Goal: Task Accomplishment & Management: Manage account settings

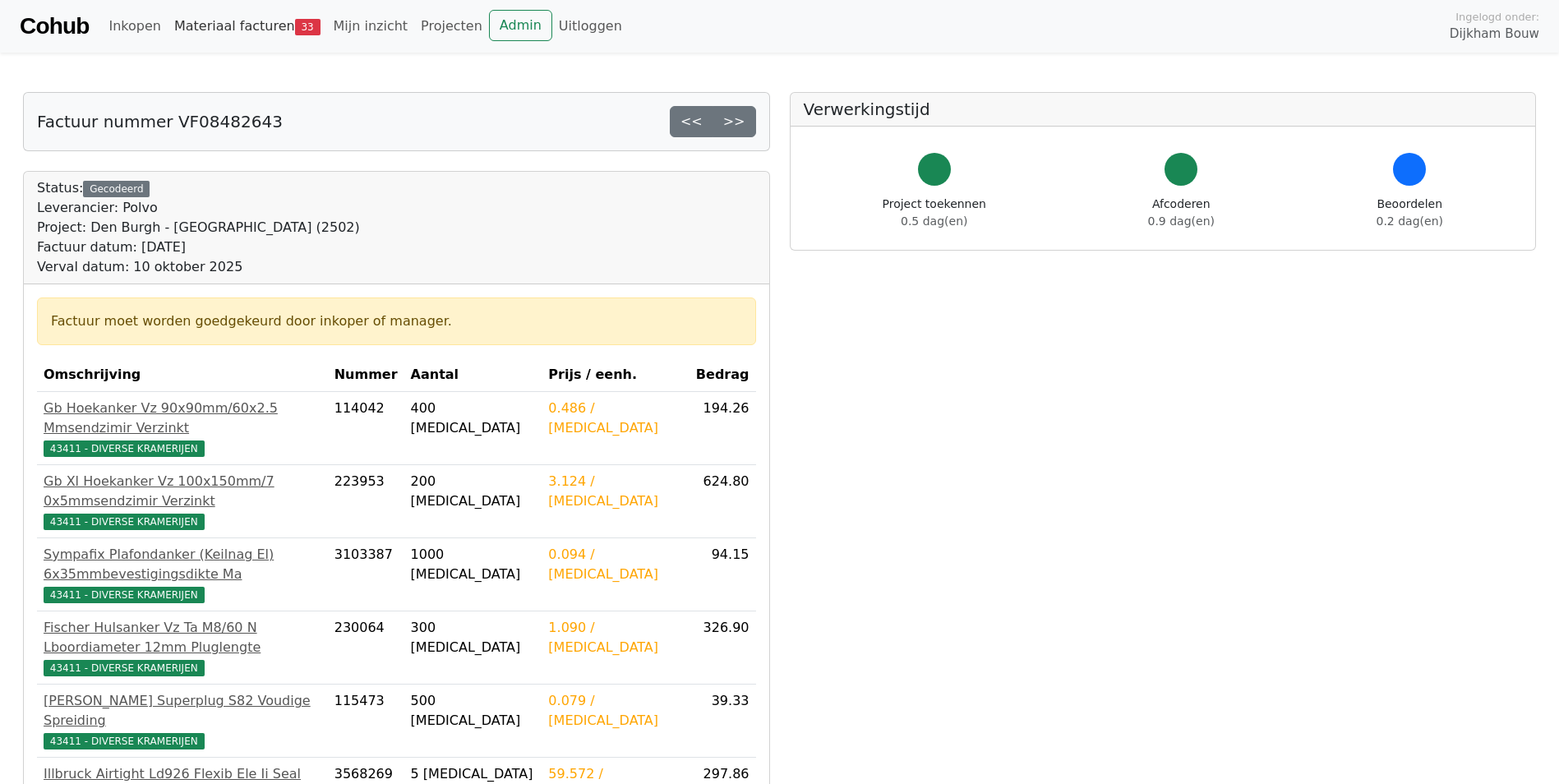
click at [295, 21] on span "33" at bounding box center [308, 27] width 26 height 16
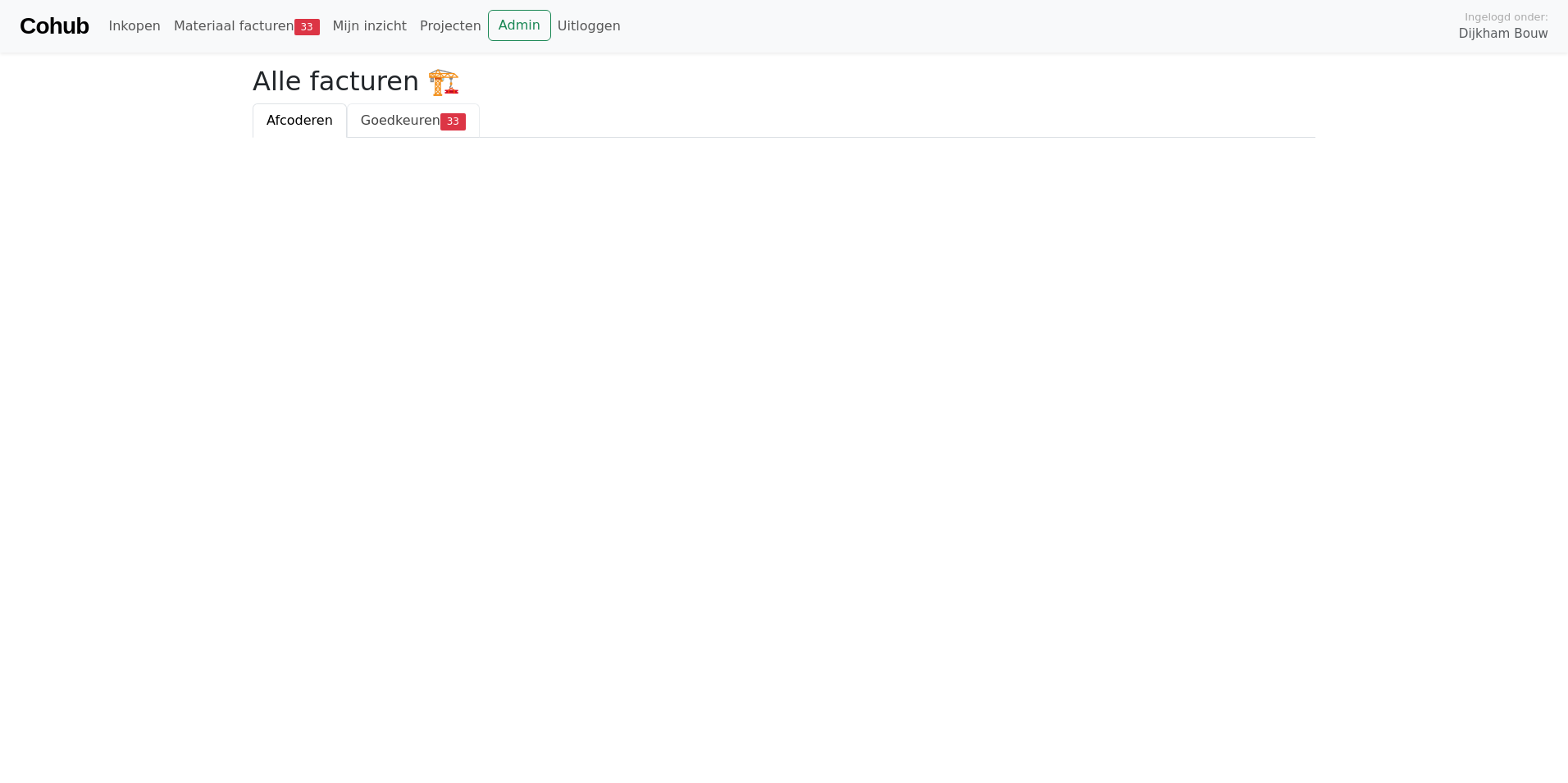
click at [378, 123] on span "Goedkeuren" at bounding box center [400, 120] width 80 height 15
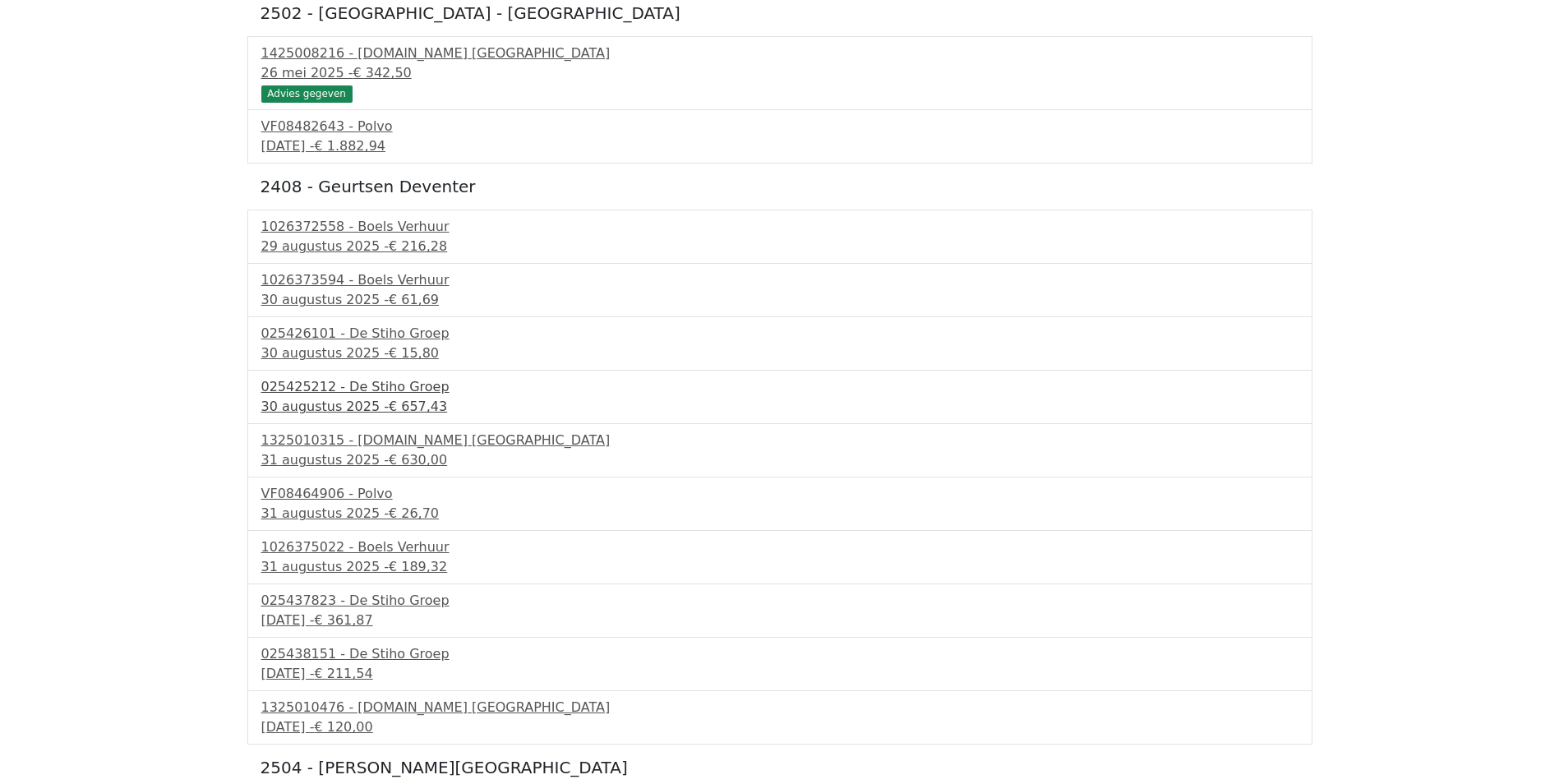
scroll to position [247, 0]
